Goal: Transaction & Acquisition: Purchase product/service

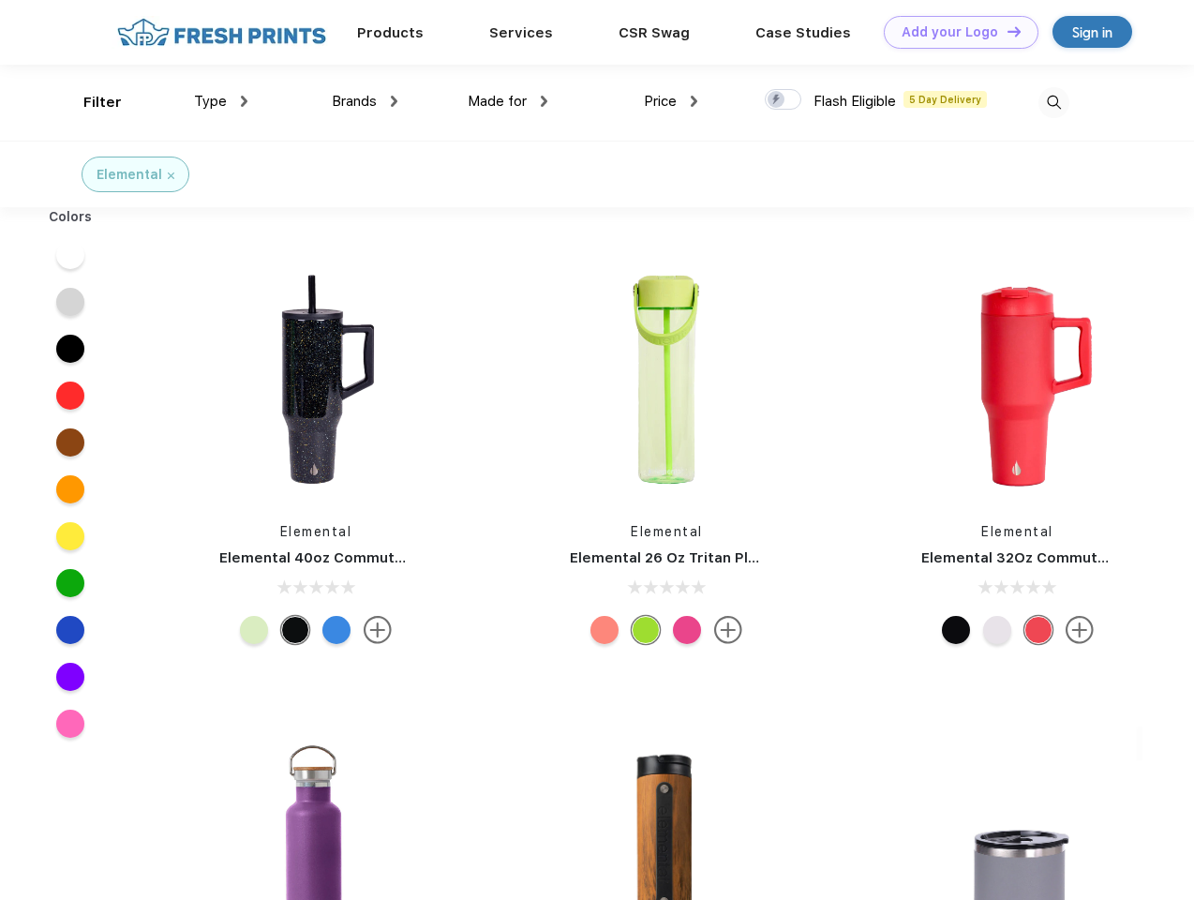
click at [954, 32] on link "Add your Logo Design Tool" at bounding box center [961, 32] width 155 height 33
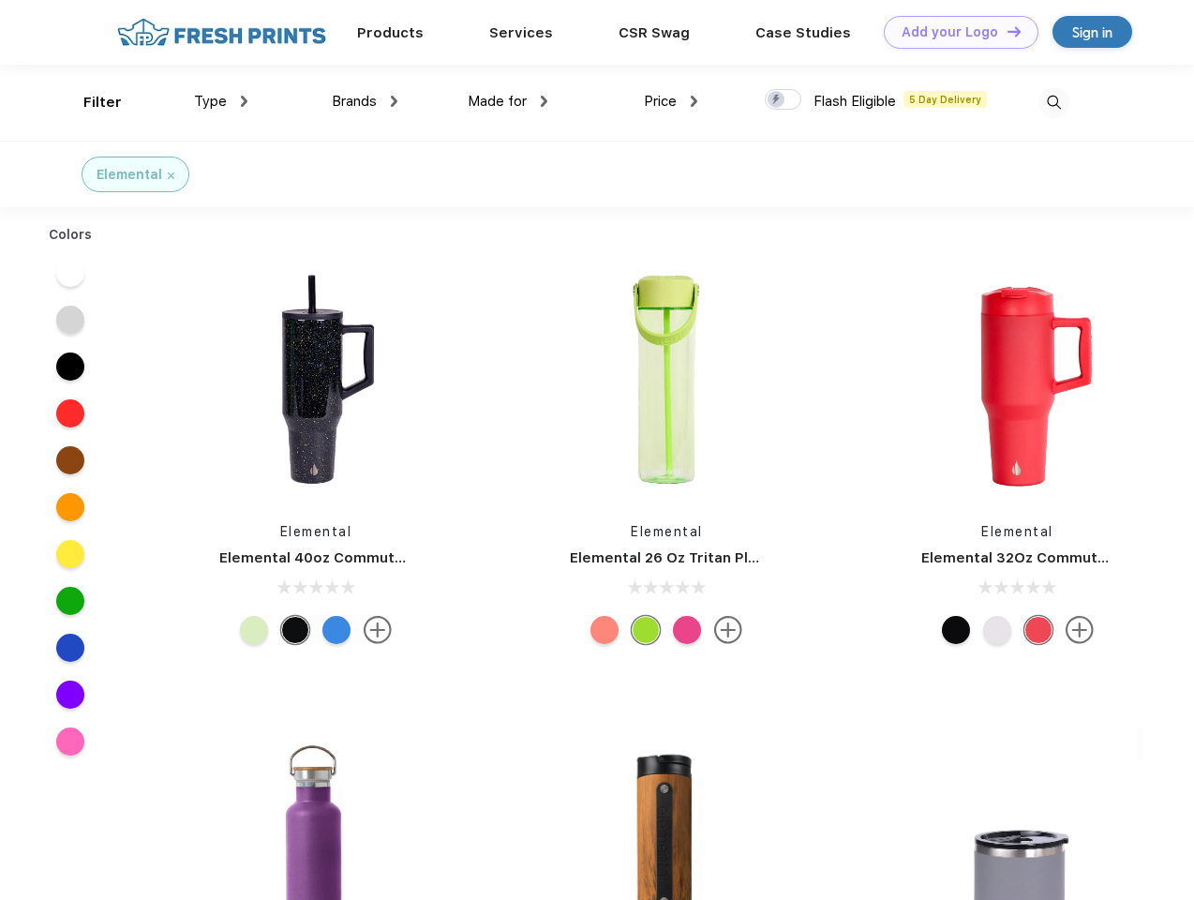
click at [0, 0] on div "Design Tool" at bounding box center [0, 0] width 0 height 0
click at [1006, 31] on link "Add your Logo Design Tool" at bounding box center [961, 32] width 155 height 33
click at [90, 102] on div "Filter" at bounding box center [102, 103] width 38 height 22
click at [221, 101] on span "Type" at bounding box center [210, 101] width 33 height 17
click at [365, 101] on span "Brands" at bounding box center [354, 101] width 45 height 17
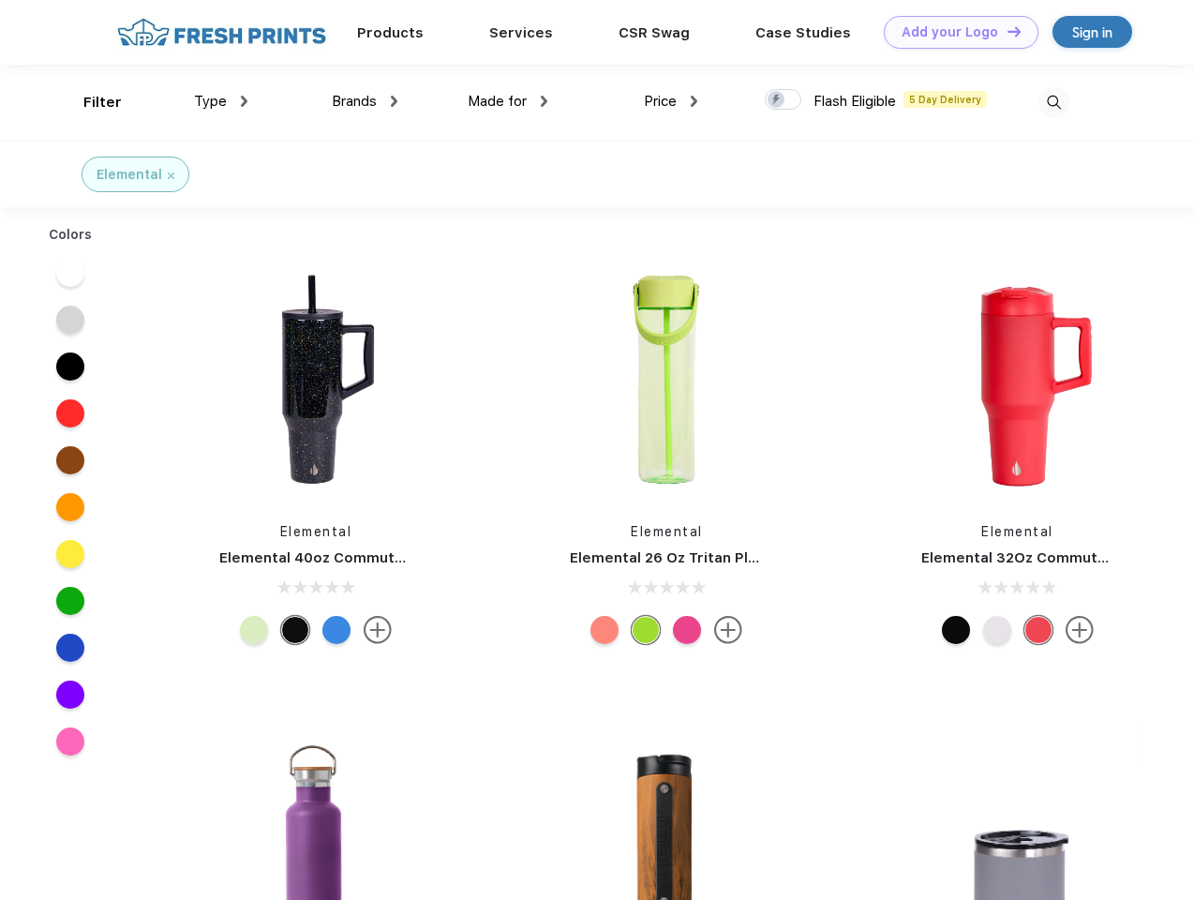
click at [508, 101] on span "Made for" at bounding box center [497, 101] width 59 height 17
click at [671, 101] on span "Price" at bounding box center [660, 101] width 33 height 17
click at [784, 100] on div at bounding box center [783, 99] width 37 height 21
click at [777, 100] on input "checkbox" at bounding box center [771, 94] width 12 height 12
click at [1054, 102] on img at bounding box center [1054, 102] width 31 height 31
